Goal: Task Accomplishment & Management: Use online tool/utility

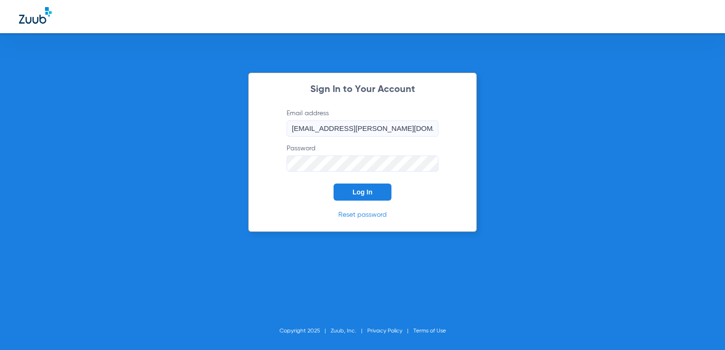
click at [373, 186] on button "Log In" at bounding box center [363, 192] width 58 height 17
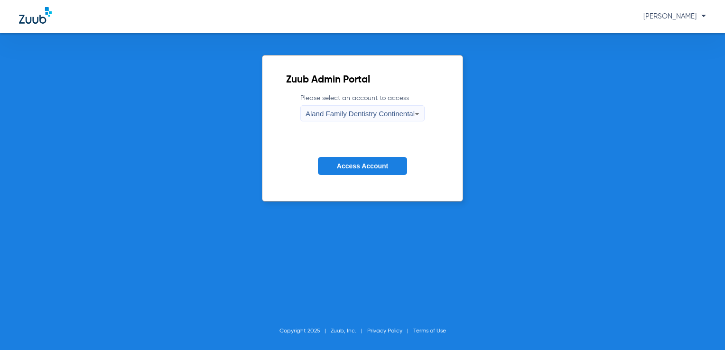
click at [375, 117] on span "Aland Family Dentistry Continental" at bounding box center [360, 114] width 109 height 8
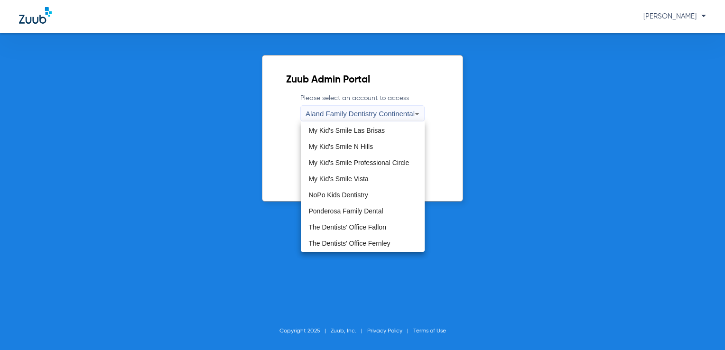
scroll to position [288, 0]
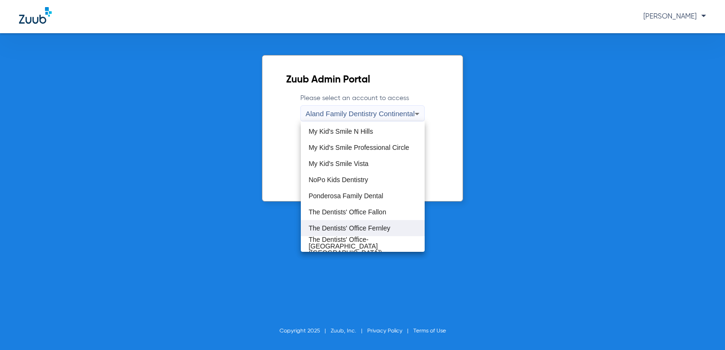
click at [394, 230] on mat-option "The Dentists' Office Fernley" at bounding box center [363, 228] width 124 height 16
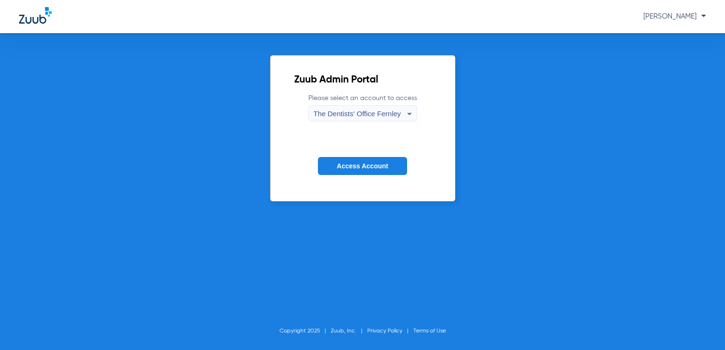
click at [377, 163] on span "Access Account" at bounding box center [362, 166] width 51 height 8
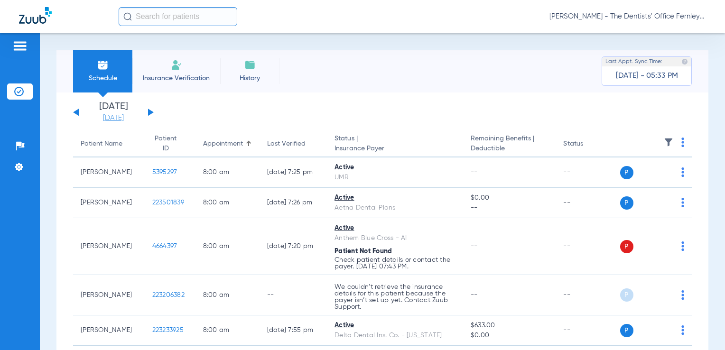
click at [108, 119] on link "[DATE]" at bounding box center [113, 117] width 57 height 9
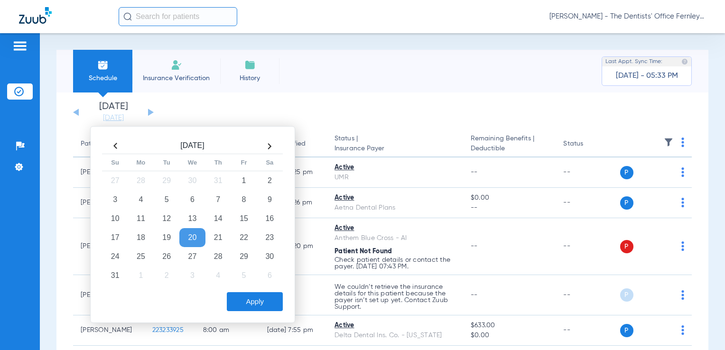
click at [274, 143] on th at bounding box center [270, 146] width 26 height 15
click at [193, 221] on td "17" at bounding box center [192, 218] width 26 height 19
click at [250, 299] on button "Apply" at bounding box center [255, 301] width 56 height 19
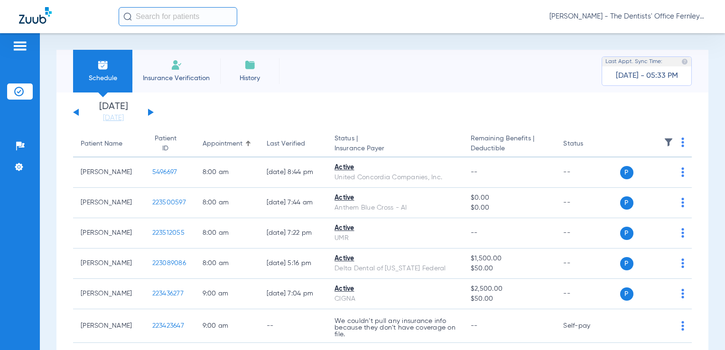
click at [673, 139] on th at bounding box center [656, 144] width 72 height 27
click at [681, 147] on img at bounding box center [682, 142] width 3 height 9
click at [660, 179] on span "Verify All" at bounding box center [639, 180] width 59 height 7
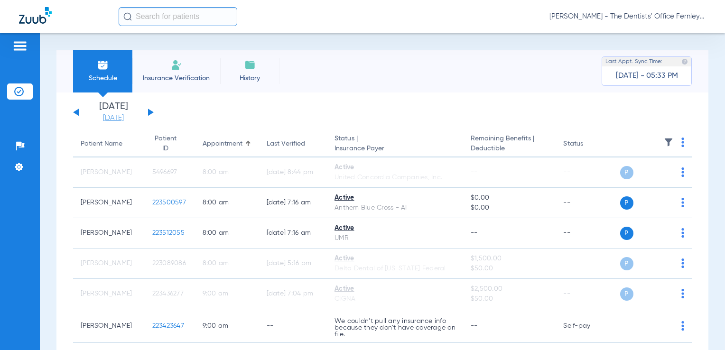
click at [121, 115] on link "[DATE]" at bounding box center [113, 117] width 57 height 9
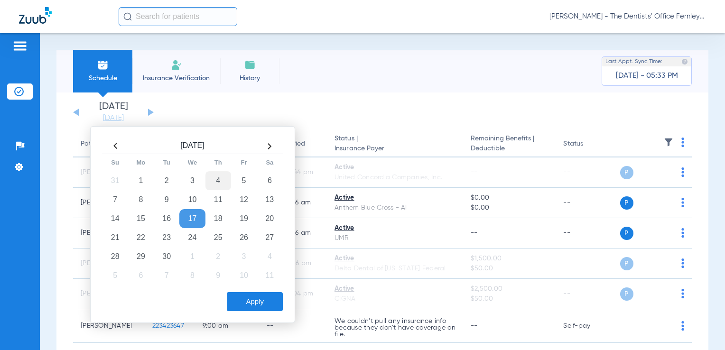
click at [215, 176] on td "4" at bounding box center [218, 180] width 26 height 19
click at [275, 300] on button "Apply" at bounding box center [255, 301] width 56 height 19
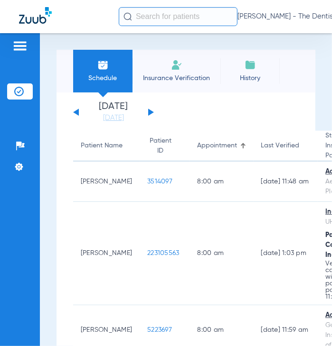
click at [75, 114] on div "[DATE] [DATE] [DATE] [DATE] [DATE] [DATE] [DATE] [DATE] [DATE] [DATE] [DATE] [D…" at bounding box center [113, 112] width 81 height 21
click at [77, 111] on button at bounding box center [76, 112] width 6 height 7
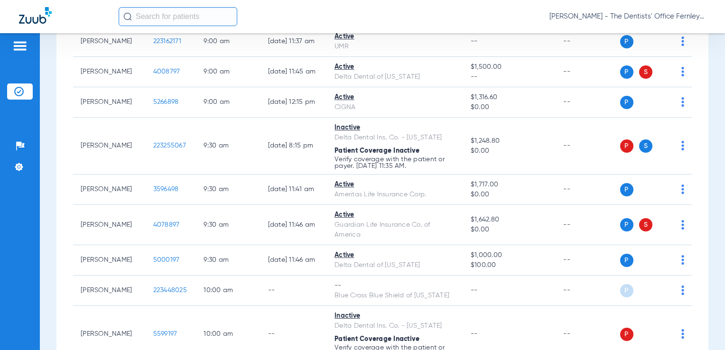
scroll to position [243, 0]
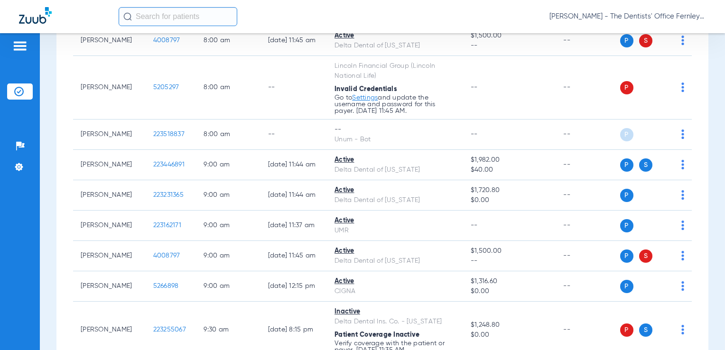
drag, startPoint x: 715, startPoint y: 61, endPoint x: 720, endPoint y: 66, distance: 6.4
click at [716, 63] on div "Schedule Insurance Verification History Last Appt. Sync Time: [DATE] - 05:33 PM…" at bounding box center [382, 191] width 685 height 317
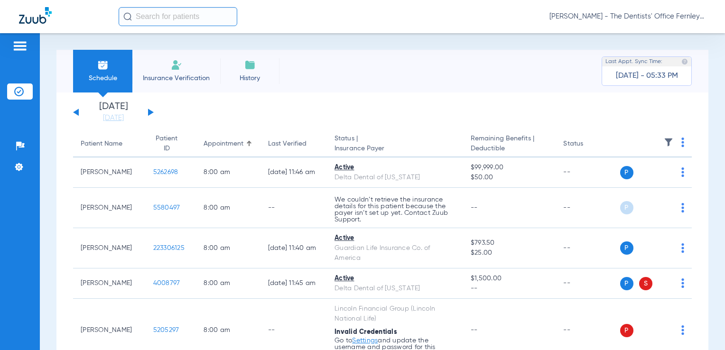
click at [155, 108] on app-single-date-navigator "[DATE] [DATE] [DATE] [DATE] [DATE] [DATE] [DATE] [DATE] [DATE] [DATE] [DATE] [D…" at bounding box center [382, 112] width 619 height 21
click at [149, 110] on button at bounding box center [151, 112] width 6 height 7
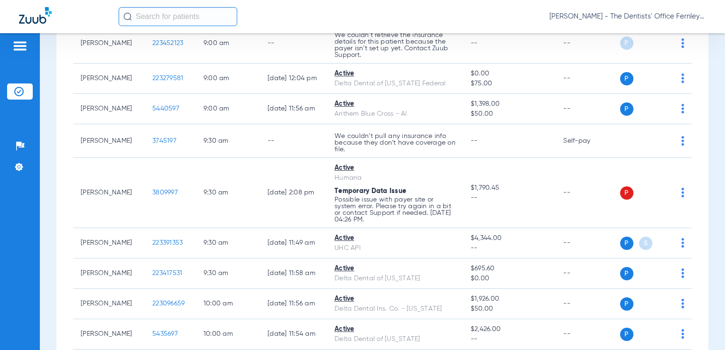
scroll to position [325, 0]
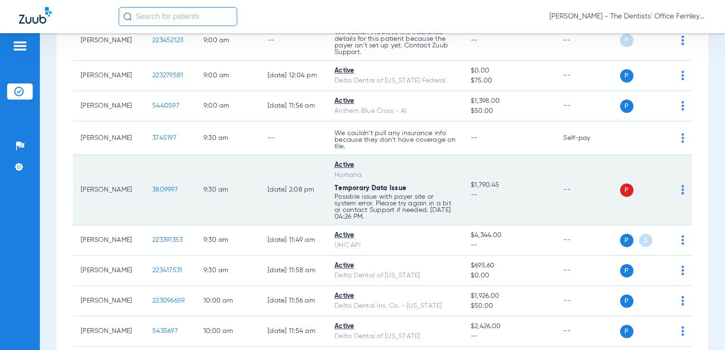
click at [152, 191] on span "3809997" at bounding box center [165, 189] width 26 height 7
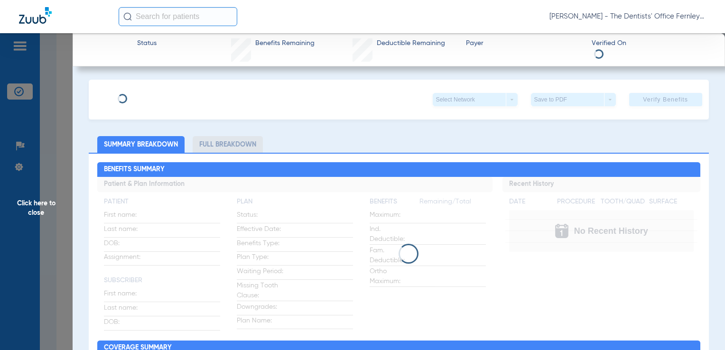
click at [554, 89] on div "Select Network arrow_drop_down Save to PDF arrow_drop_down Verify Benefits" at bounding box center [399, 100] width 620 height 40
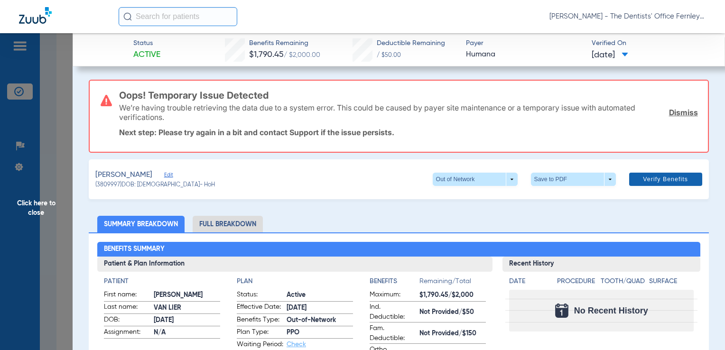
click at [643, 182] on span "Verify Benefits" at bounding box center [665, 180] width 45 height 8
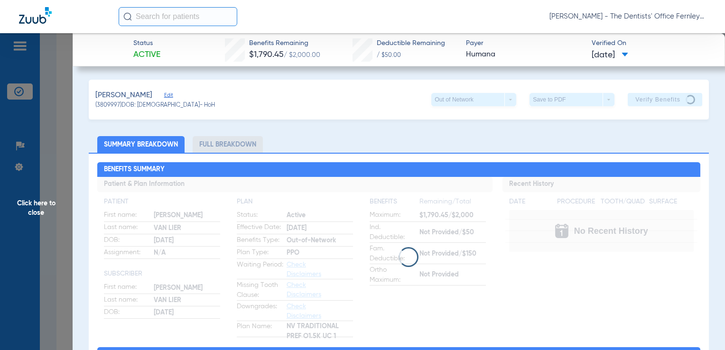
click at [59, 151] on span "Click here to close" at bounding box center [36, 208] width 73 height 350
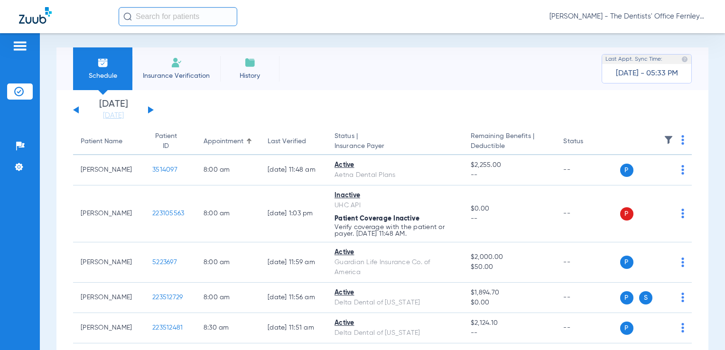
scroll to position [0, 0]
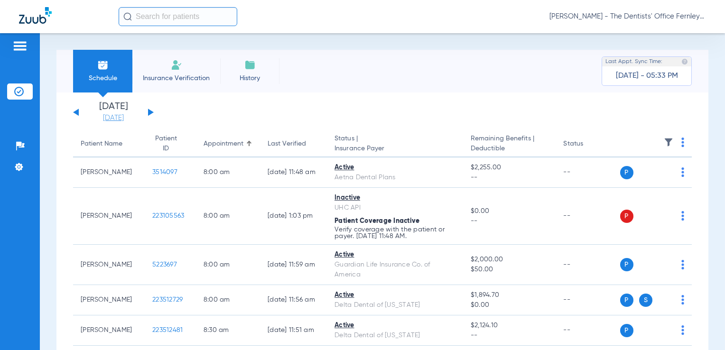
click at [122, 121] on link "[DATE]" at bounding box center [113, 117] width 57 height 9
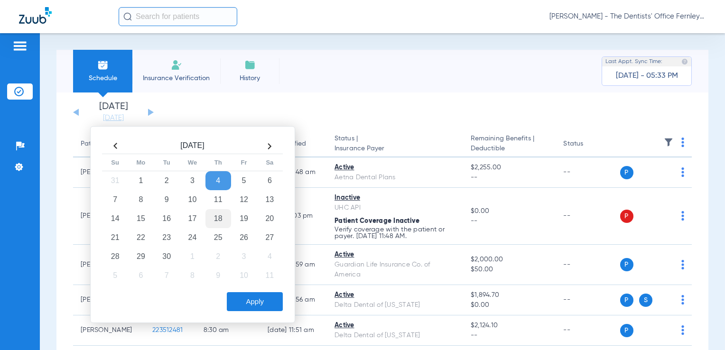
click at [217, 222] on td "18" at bounding box center [218, 218] width 26 height 19
click at [251, 305] on button "Apply" at bounding box center [255, 301] width 56 height 19
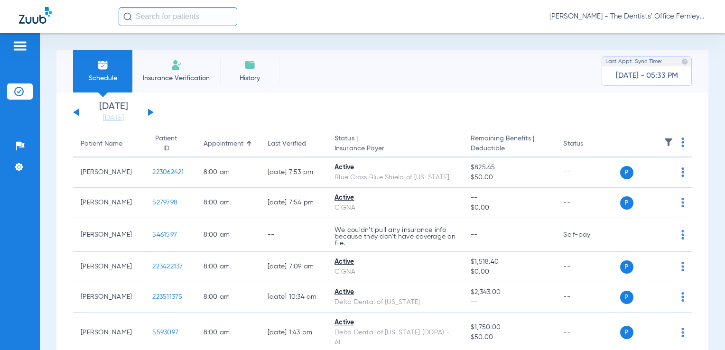
click at [681, 141] on img at bounding box center [682, 142] width 3 height 9
click at [628, 187] on button "Verify All" at bounding box center [639, 180] width 74 height 19
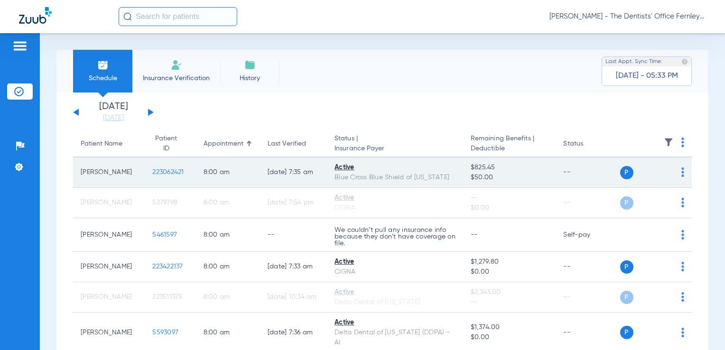
click at [579, 180] on td "--" at bounding box center [588, 173] width 64 height 30
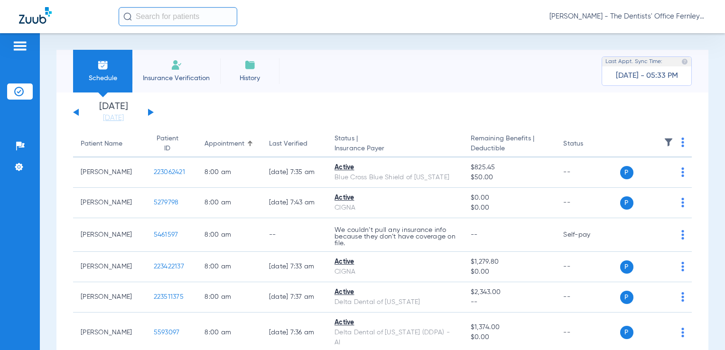
click at [149, 113] on button at bounding box center [151, 112] width 6 height 7
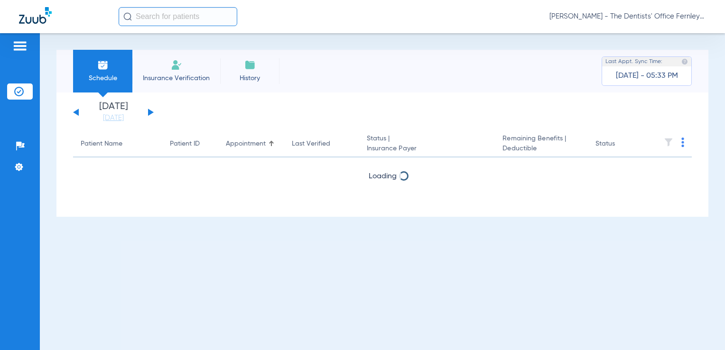
click at [149, 113] on button at bounding box center [151, 112] width 6 height 7
click at [148, 116] on div "[DATE] [DATE] [DATE] [DATE] [DATE] [DATE] [DATE] [DATE] [DATE] [DATE] [DATE] [D…" at bounding box center [113, 112] width 81 height 21
click at [149, 114] on button at bounding box center [151, 112] width 6 height 7
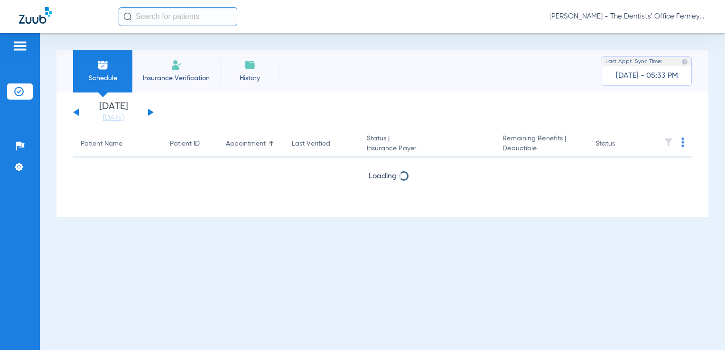
click at [74, 113] on button at bounding box center [76, 112] width 6 height 7
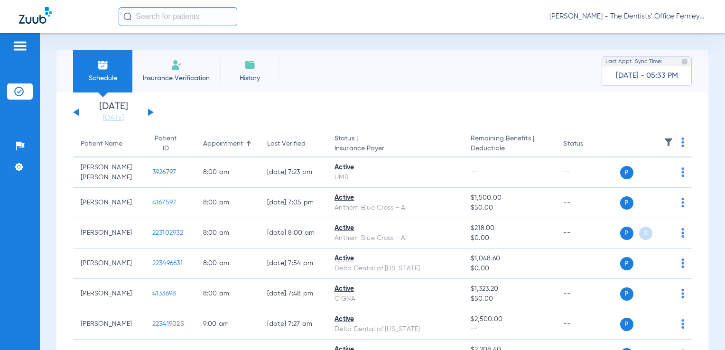
click at [681, 142] on img at bounding box center [682, 142] width 3 height 9
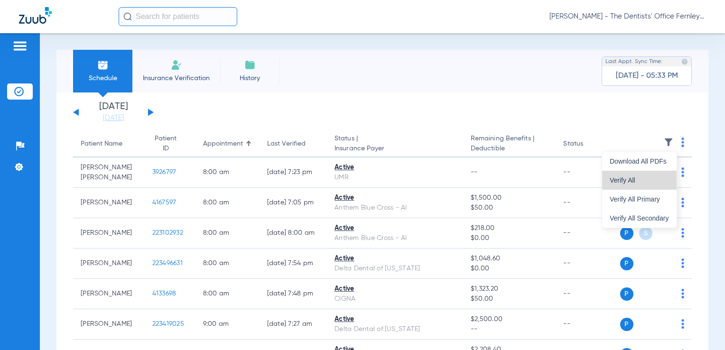
click at [638, 187] on button "Verify All" at bounding box center [639, 180] width 74 height 19
